Goal: Check status: Check status

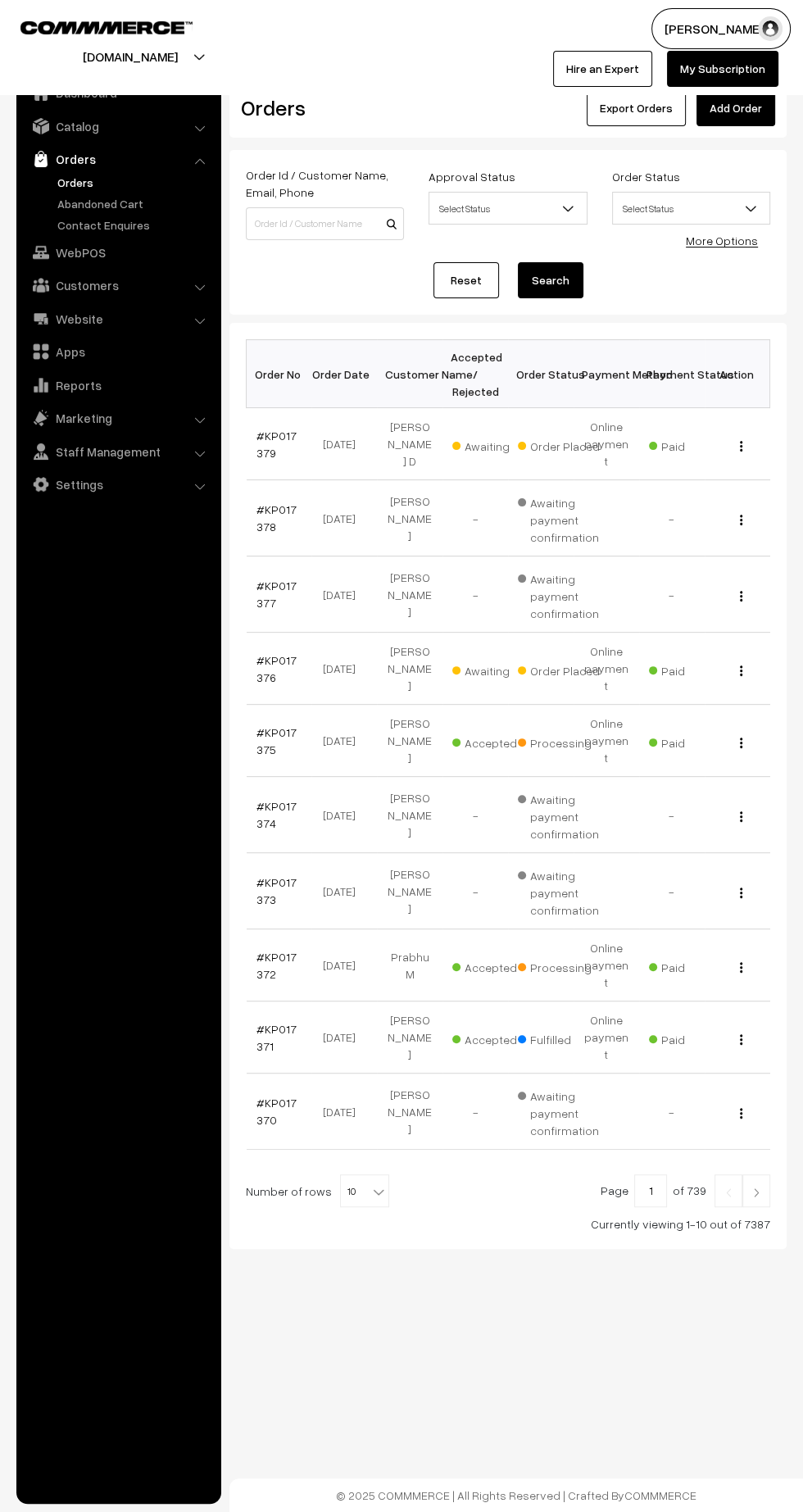
click at [261, 653] on link "#KP017376" at bounding box center [276, 669] width 41 height 31
click at [261, 442] on link "#KP017379" at bounding box center [276, 444] width 41 height 31
click at [757, 1187] on img at bounding box center [756, 1193] width 14 height 10
